Goal: Task Accomplishment & Management: Use online tool/utility

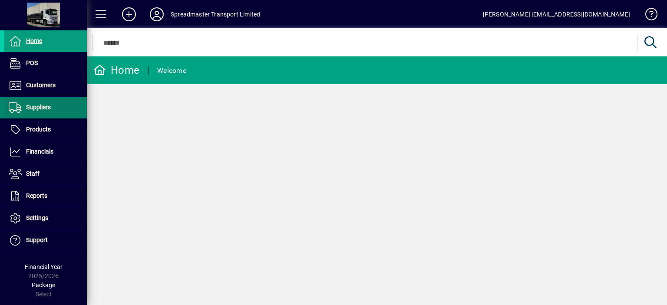
click at [43, 109] on span "Suppliers" at bounding box center [38, 107] width 25 height 7
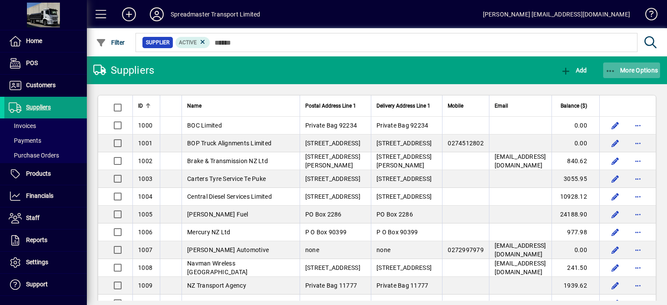
click at [627, 68] on span "More Options" at bounding box center [631, 70] width 53 height 7
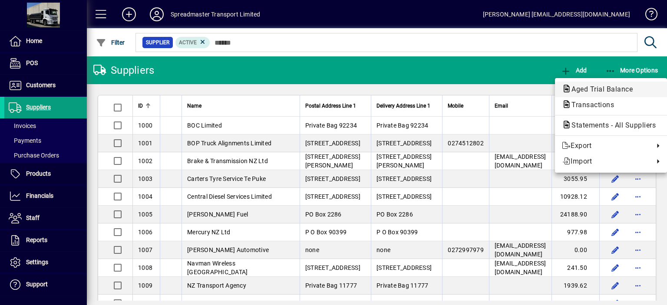
click at [577, 89] on span "Aged Trial Balance" at bounding box center [599, 89] width 75 height 8
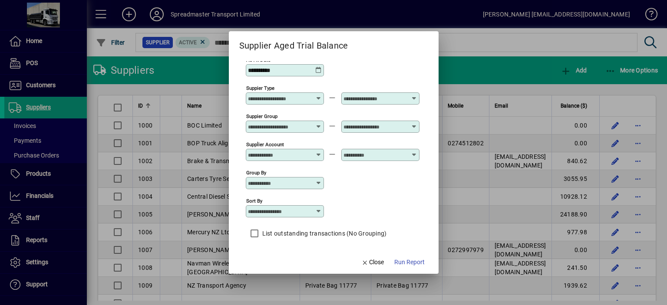
scroll to position [7, 0]
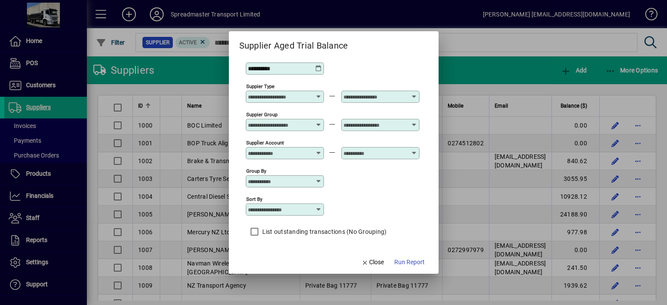
click at [316, 208] on icon at bounding box center [318, 209] width 7 height 7
click at [284, 260] on div "Supplier Name" at bounding box center [273, 262] width 42 height 9
type input "**********"
click at [405, 264] on span "Run Report" at bounding box center [409, 262] width 30 height 9
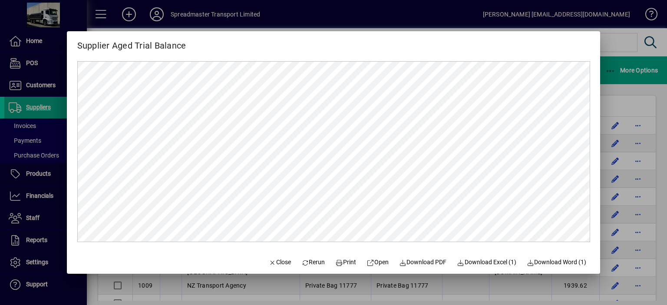
scroll to position [0, 0]
click at [276, 261] on span "Close" at bounding box center [279, 262] width 23 height 9
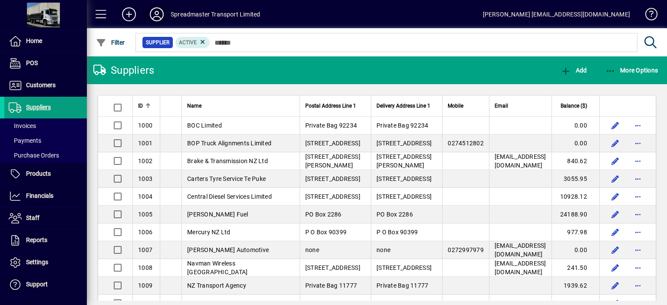
click at [159, 13] on icon at bounding box center [156, 14] width 17 height 14
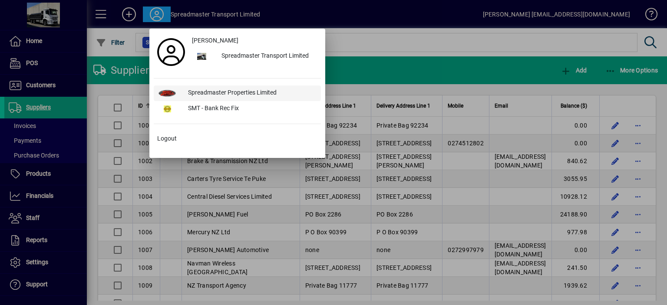
click at [221, 92] on div "Spreadmaster Properties Limited" at bounding box center [251, 94] width 140 height 16
